Goal: Complete application form

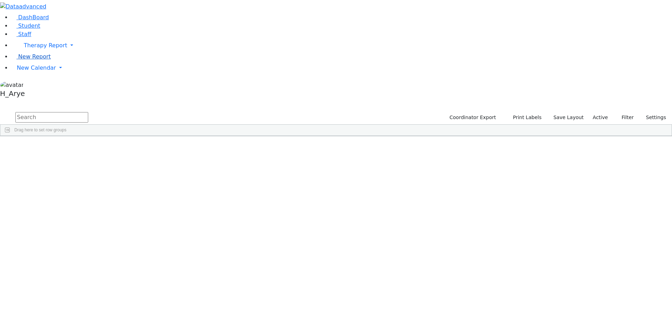
click at [39, 60] on span "New Report" at bounding box center [34, 56] width 33 height 7
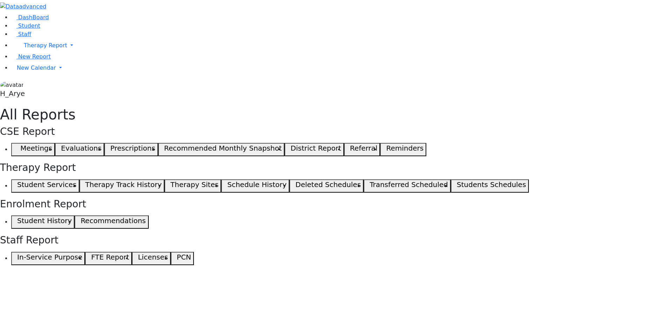
click at [17, 145] on span "button" at bounding box center [15, 149] width 3 height 8
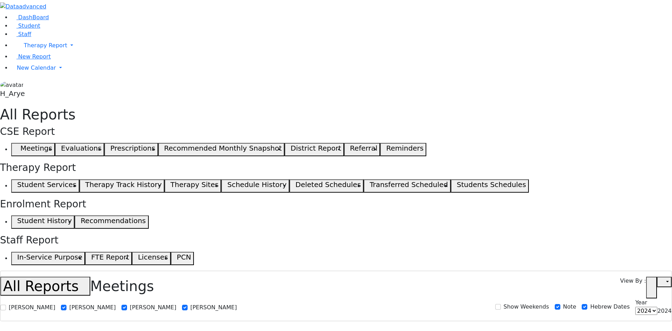
select select
click at [55, 303] on label "[PERSON_NAME]" at bounding box center [32, 307] width 47 height 8
click at [6, 304] on input "[PERSON_NAME]" at bounding box center [3, 307] width 6 height 6
checkbox input "true"
select select
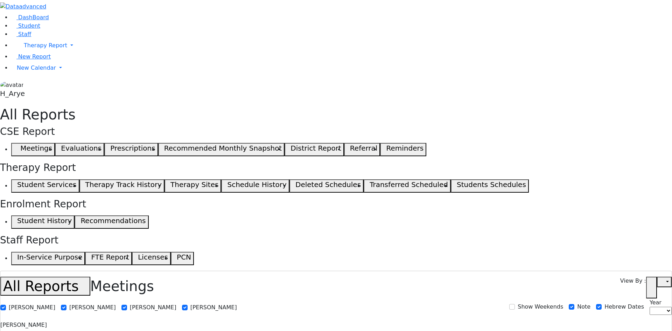
click at [55, 303] on label "[PERSON_NAME]" at bounding box center [32, 307] width 47 height 8
click at [6, 304] on input "[PERSON_NAME]" at bounding box center [3, 307] width 6 height 6
checkbox input "false"
select select
click at [66, 304] on input "[PERSON_NAME]" at bounding box center [64, 307] width 6 height 6
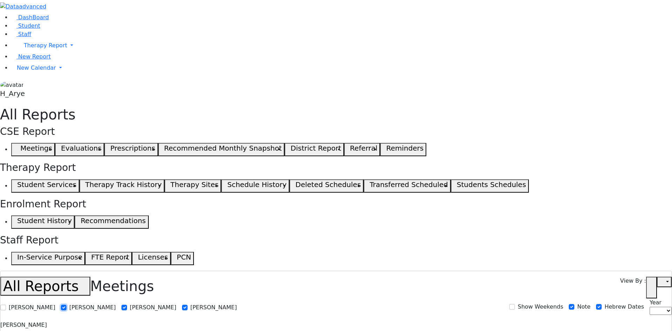
checkbox input "false"
select select
click at [176, 303] on label "[PERSON_NAME]" at bounding box center [153, 307] width 47 height 8
click at [127, 304] on input "[PERSON_NAME]" at bounding box center [124, 307] width 6 height 6
checkbox input "false"
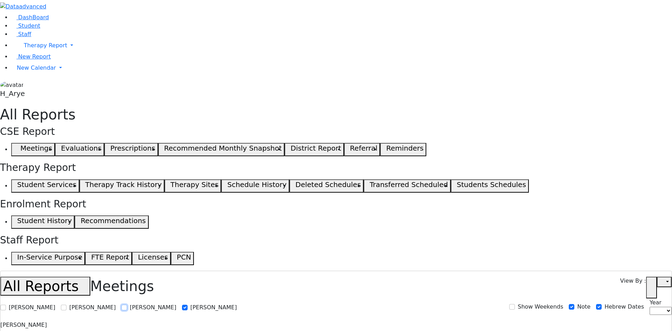
select select
